Goal: Communication & Community: Answer question/provide support

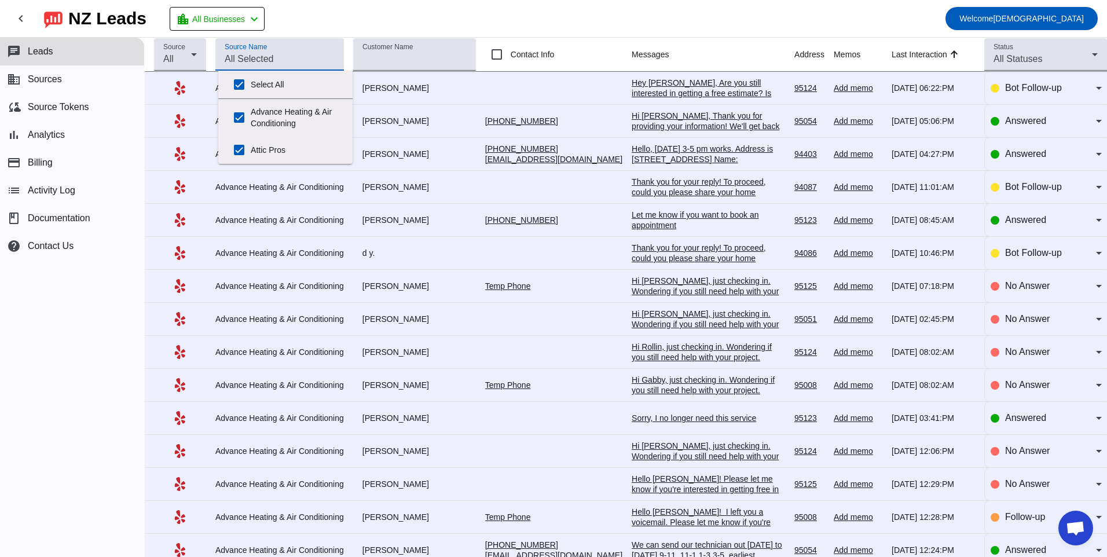
click at [277, 60] on input "Source Name" at bounding box center [280, 59] width 110 height 14
click at [287, 110] on label "Advance Heating & Air Conditioning" at bounding box center [297, 117] width 93 height 37
click at [251, 110] on input "Advance Heating & Air Conditioning" at bounding box center [239, 117] width 23 height 23
checkbox input "false"
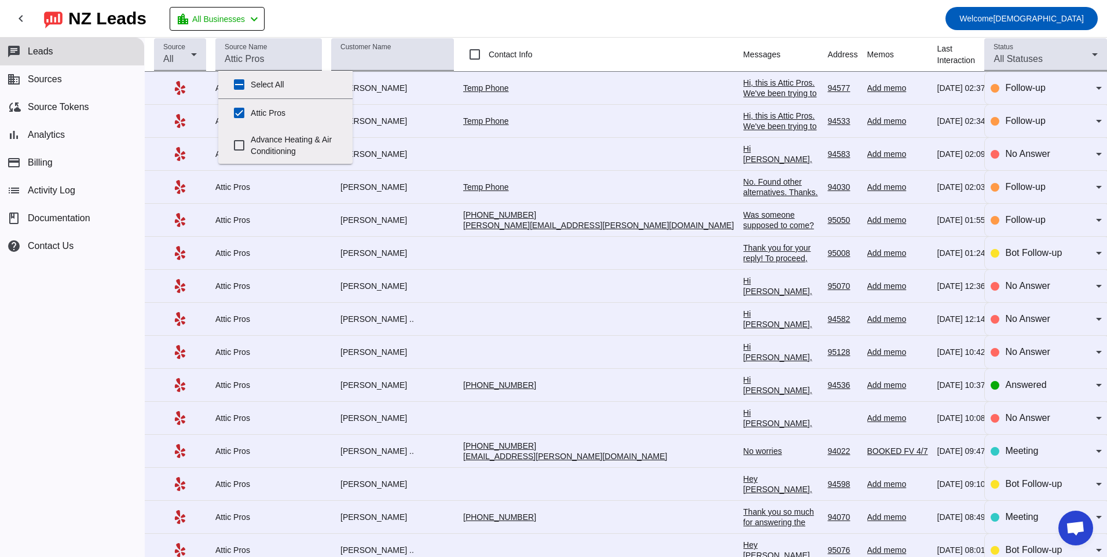
click at [94, 387] on div "chat Leads business Sources cloud_sync Source Tokens bar_chart Analytics paymen…" at bounding box center [72, 297] width 144 height 519
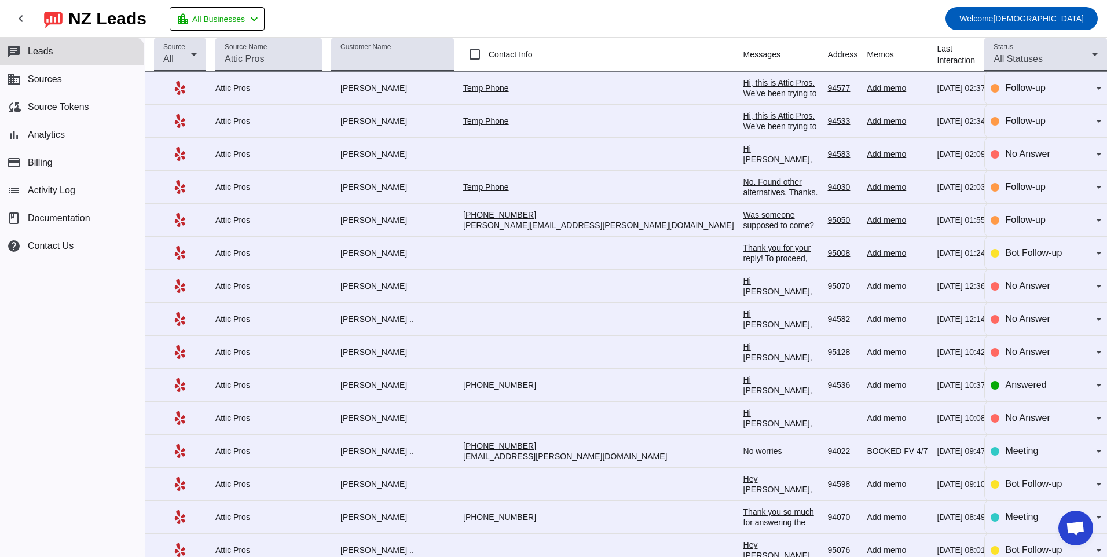
click at [527, 90] on div "Temp Phone" at bounding box center [598, 88] width 271 height 10
click at [744, 89] on div "Hi, this is Attic Pros. We've been trying to reach you regarding your recent in…" at bounding box center [781, 140] width 75 height 125
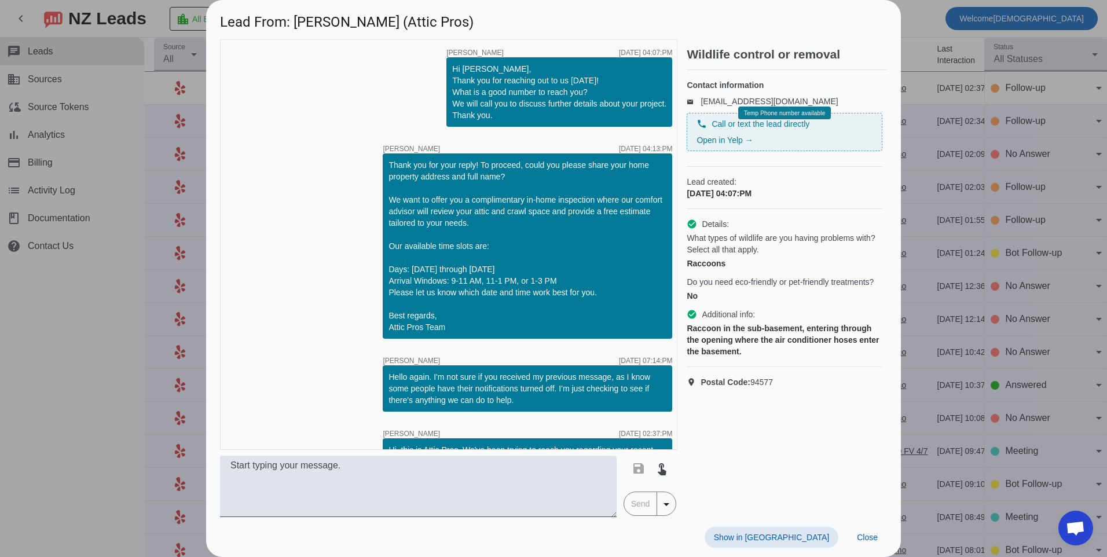
scroll to position [45, 0]
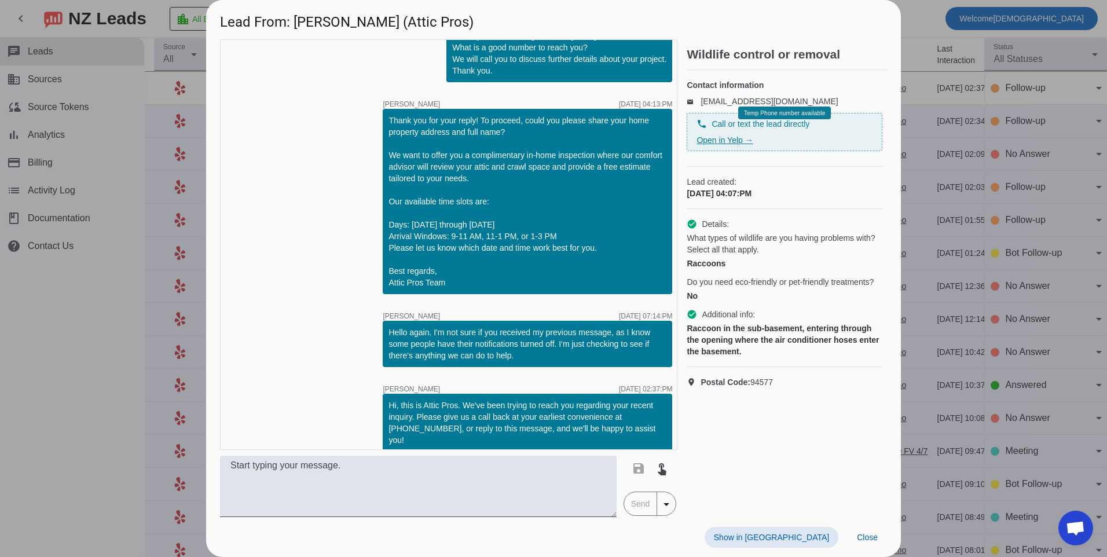
click at [749, 145] on link "Open in Yelp →" at bounding box center [725, 140] width 56 height 9
click at [793, 106] on link "[EMAIL_ADDRESS][DOMAIN_NAME]" at bounding box center [769, 101] width 137 height 9
click at [759, 96] on p "email [EMAIL_ADDRESS][DOMAIN_NAME]" at bounding box center [785, 102] width 196 height 12
click at [127, 343] on div at bounding box center [553, 278] width 1107 height 557
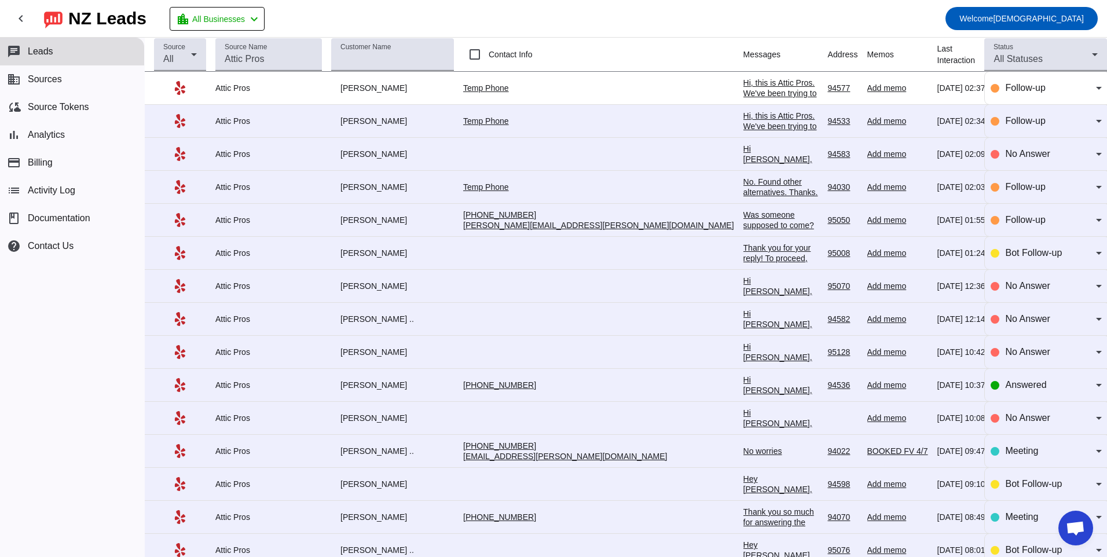
click at [509, 120] on link "Temp Phone" at bounding box center [486, 120] width 46 height 9
click at [744, 118] on div "Hi, this is Attic Pros. We've been trying to reach you regarding your recent in…" at bounding box center [781, 173] width 75 height 125
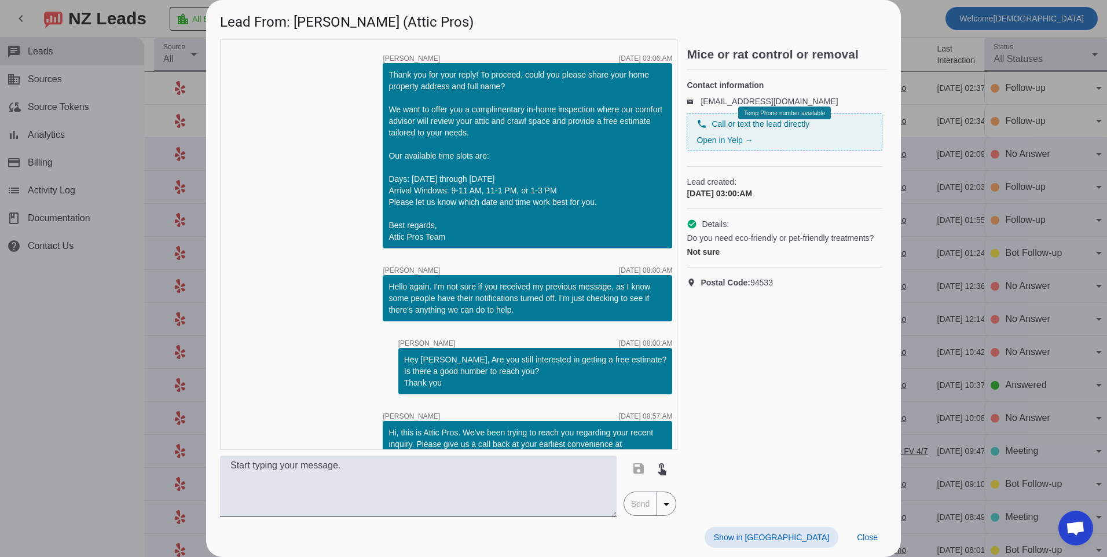
scroll to position [191, 0]
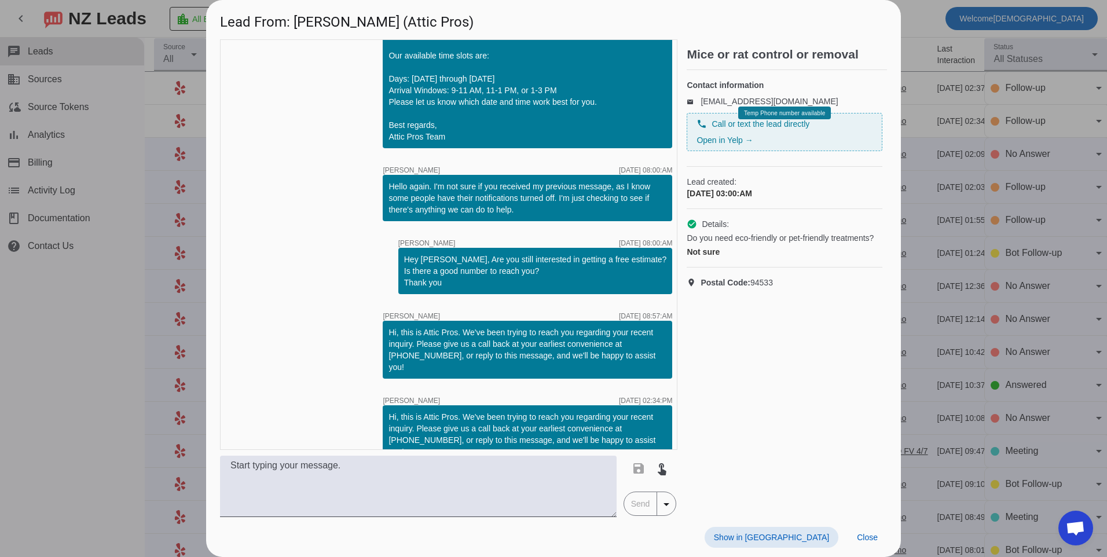
click at [695, 88] on h4 "Contact information" at bounding box center [785, 85] width 196 height 12
click at [76, 396] on div at bounding box center [553, 278] width 1107 height 557
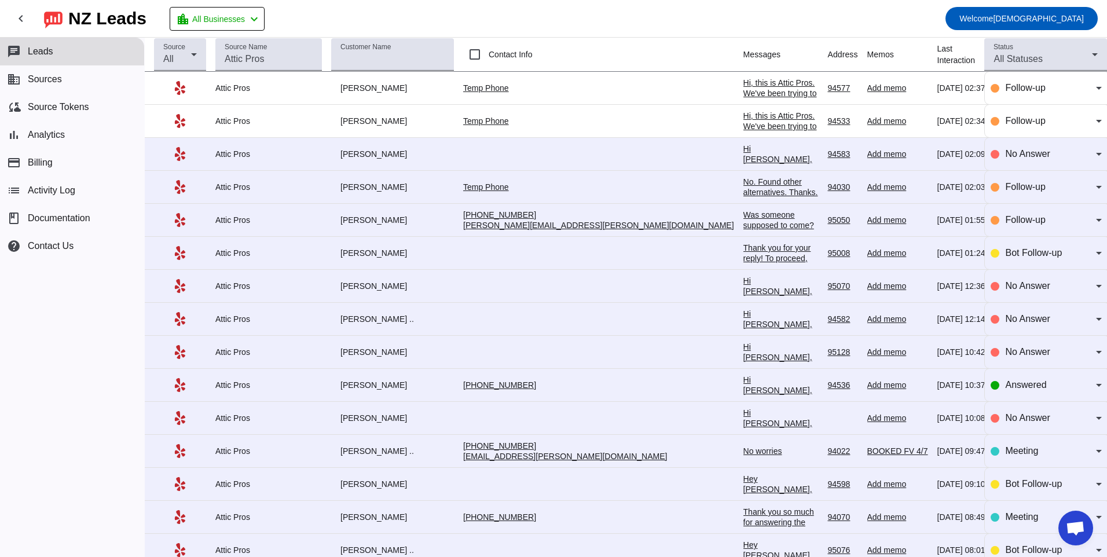
click at [744, 184] on div "No. Found other alternatives. Thanks." at bounding box center [781, 187] width 75 height 21
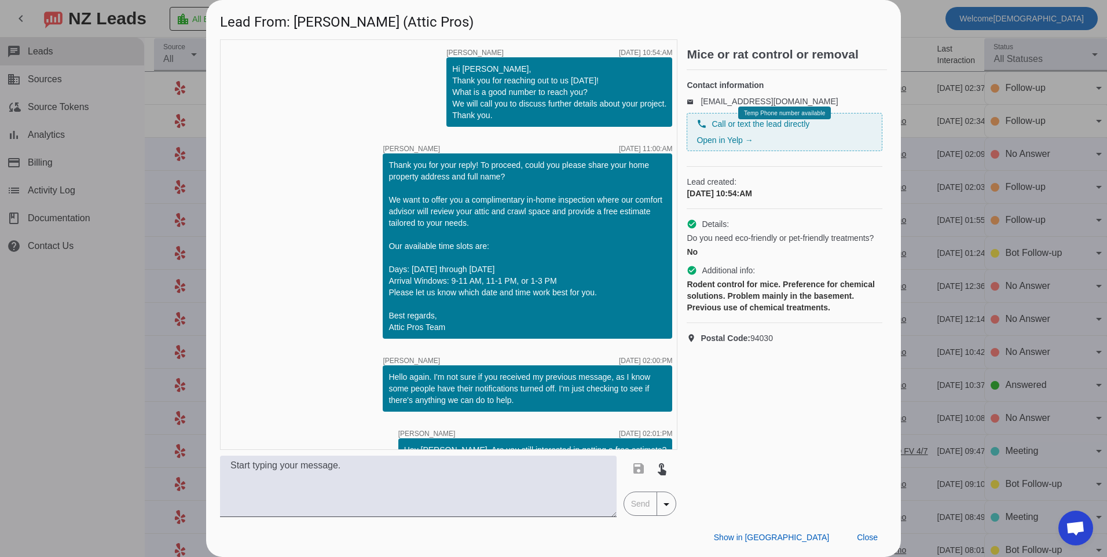
scroll to position [94, 0]
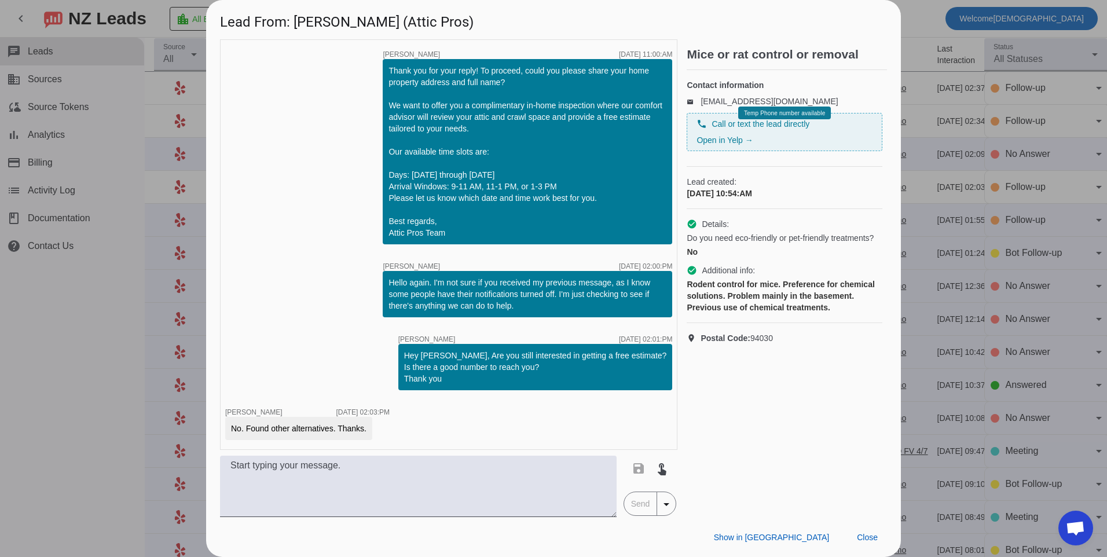
click at [800, 116] on span "Temp Phone number available" at bounding box center [784, 113] width 81 height 6
click at [794, 130] on span "Call or text the lead directly" at bounding box center [761, 124] width 98 height 12
click at [790, 130] on span "Call or text the lead directly" at bounding box center [761, 124] width 98 height 12
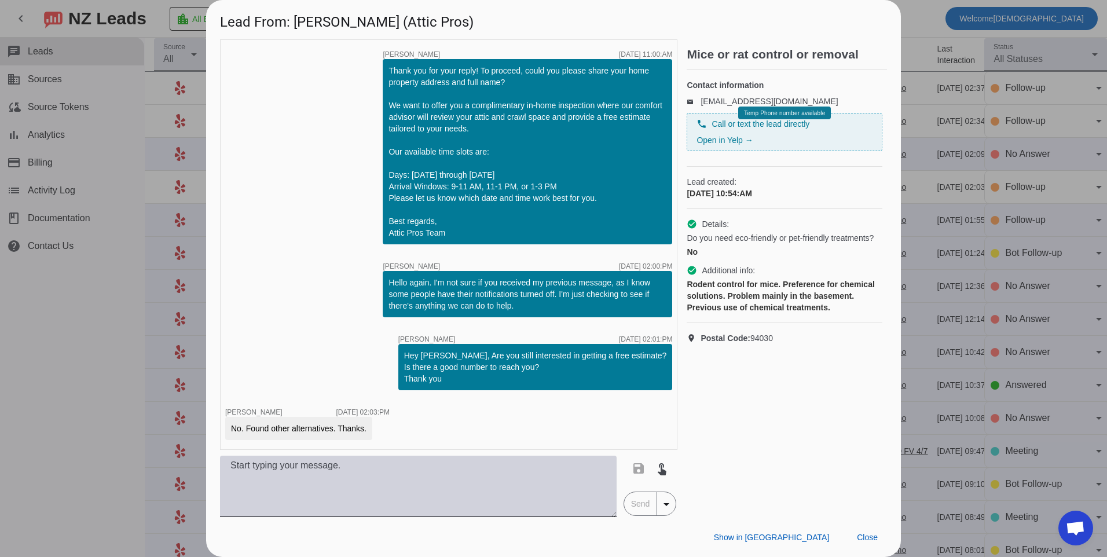
click at [503, 487] on textarea at bounding box center [418, 486] width 397 height 61
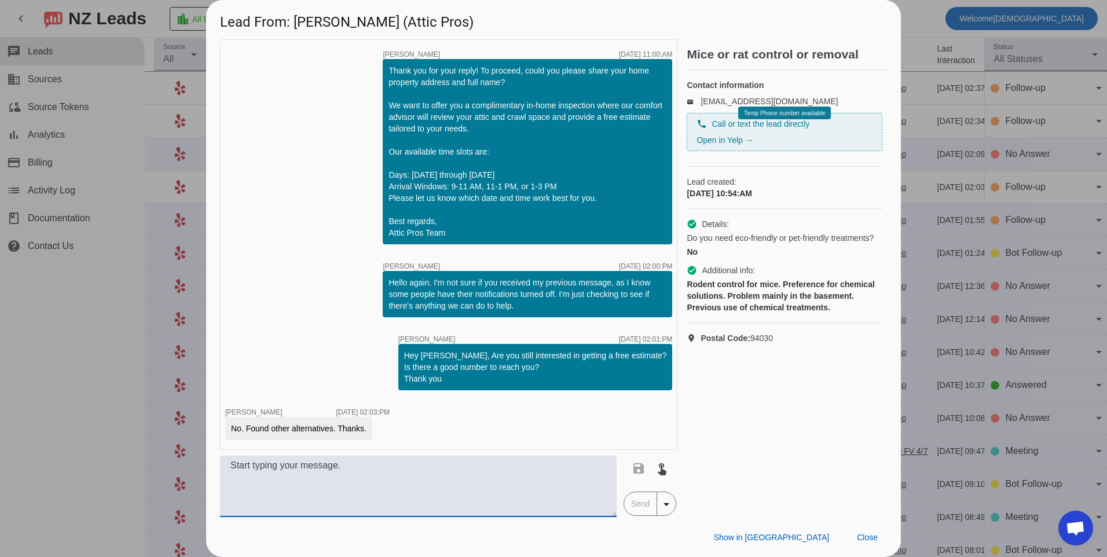
click at [510, 478] on textarea at bounding box center [418, 486] width 397 height 61
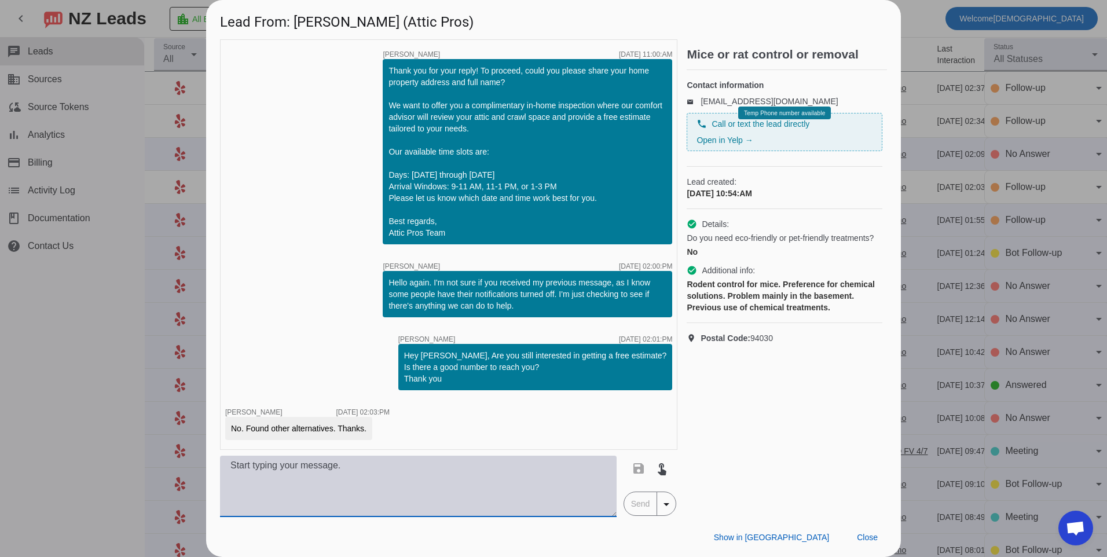
click at [422, 495] on textarea at bounding box center [418, 486] width 397 height 61
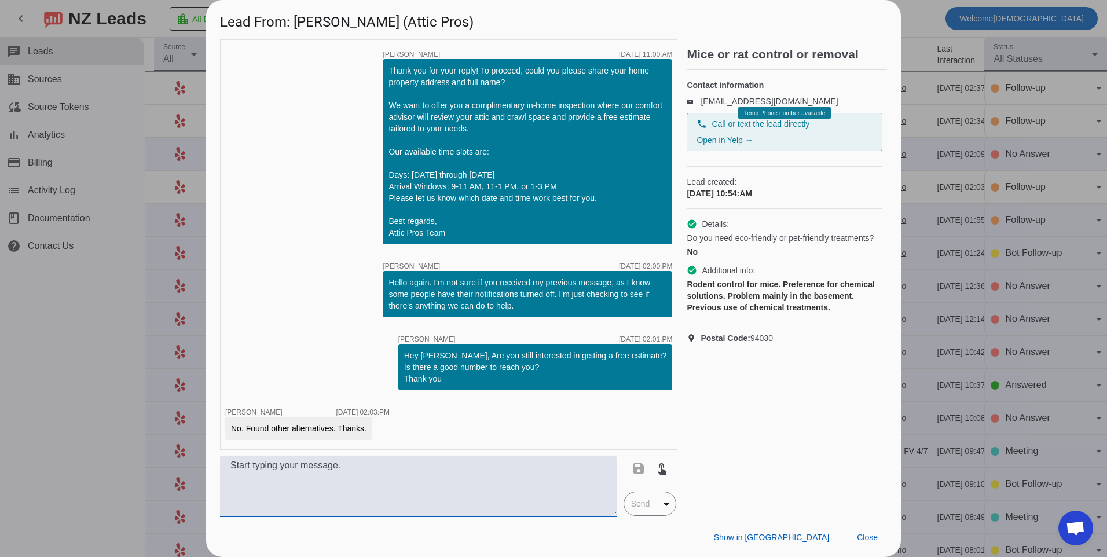
click at [131, 265] on div at bounding box center [553, 278] width 1107 height 557
